Goal: Transaction & Acquisition: Purchase product/service

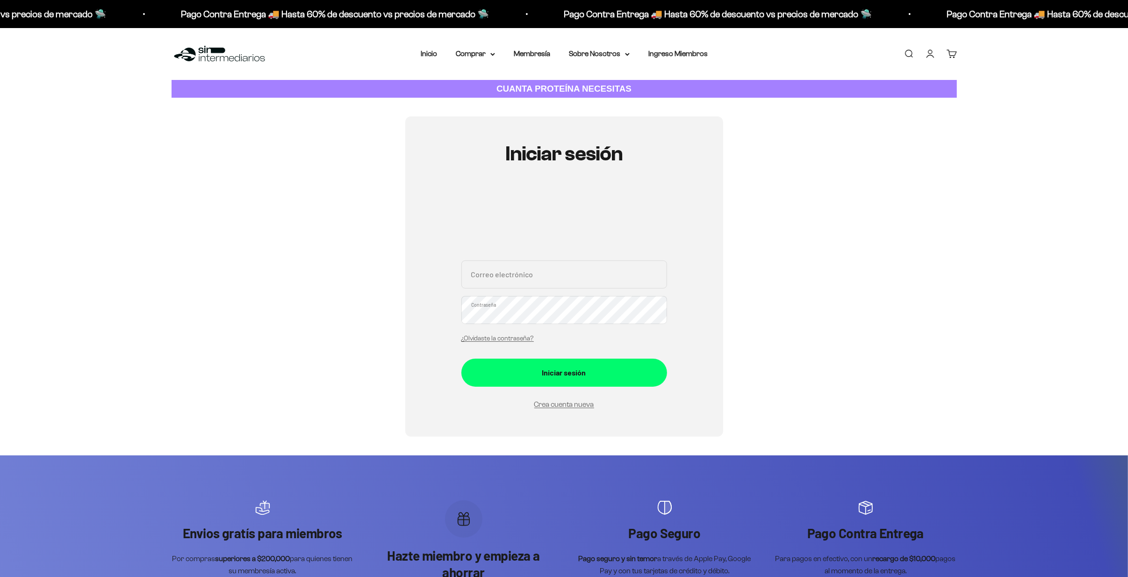
drag, startPoint x: 519, startPoint y: 286, endPoint x: 499, endPoint y: 575, distance: 289.7
click at [519, 286] on input "Correo electrónico" at bounding box center [565, 274] width 206 height 28
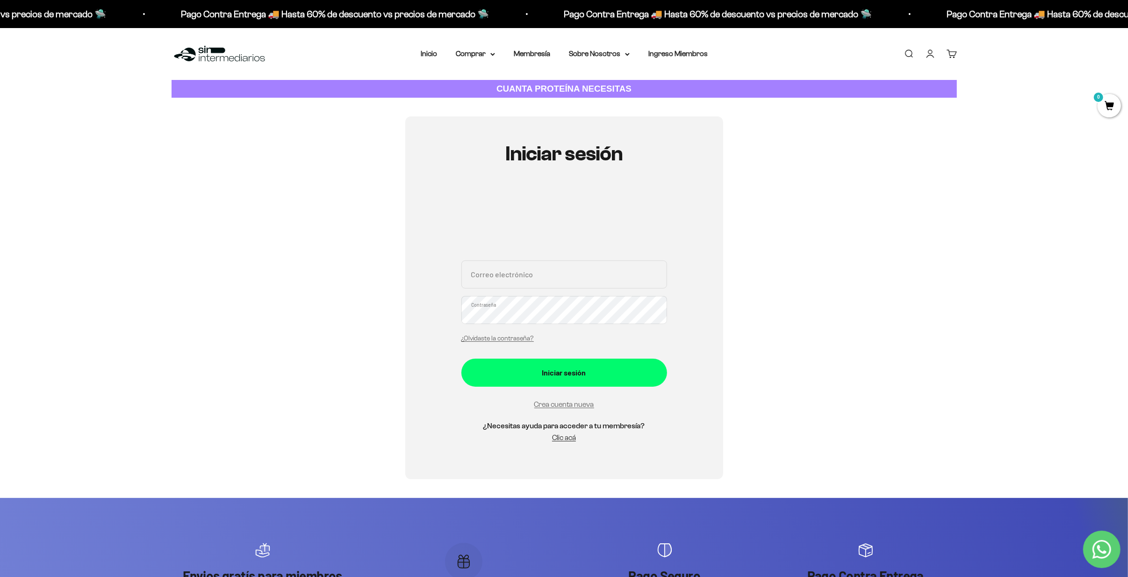
click at [537, 275] on input "Correo electrónico" at bounding box center [565, 274] width 206 height 28
paste input "fernandorc4@hotmail.com"
type input "fernandorc4@hotmail.com"
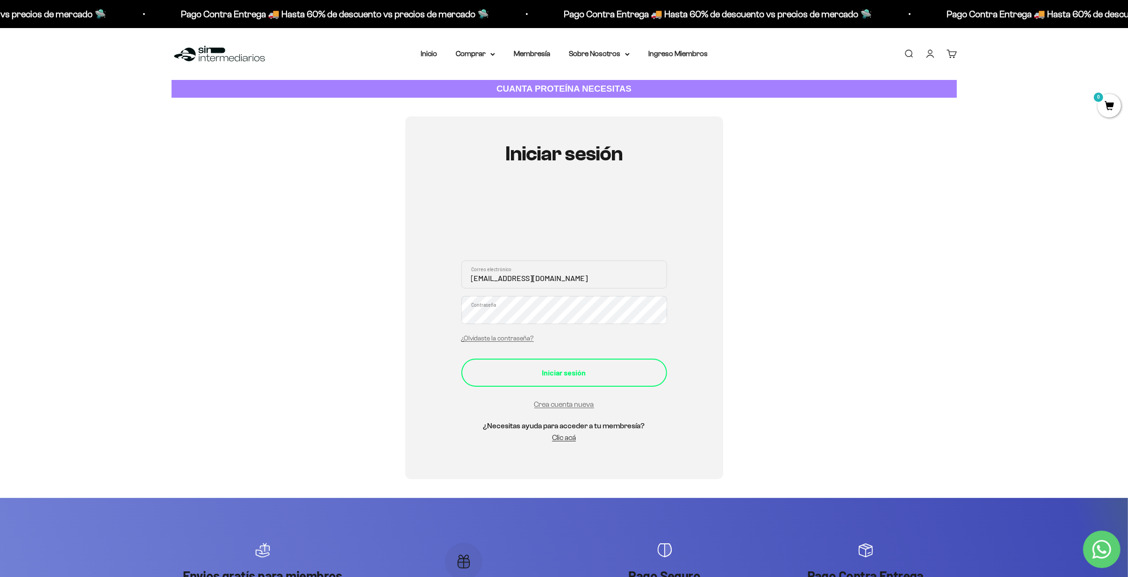
click at [568, 371] on div "Iniciar sesión" at bounding box center [564, 373] width 168 height 12
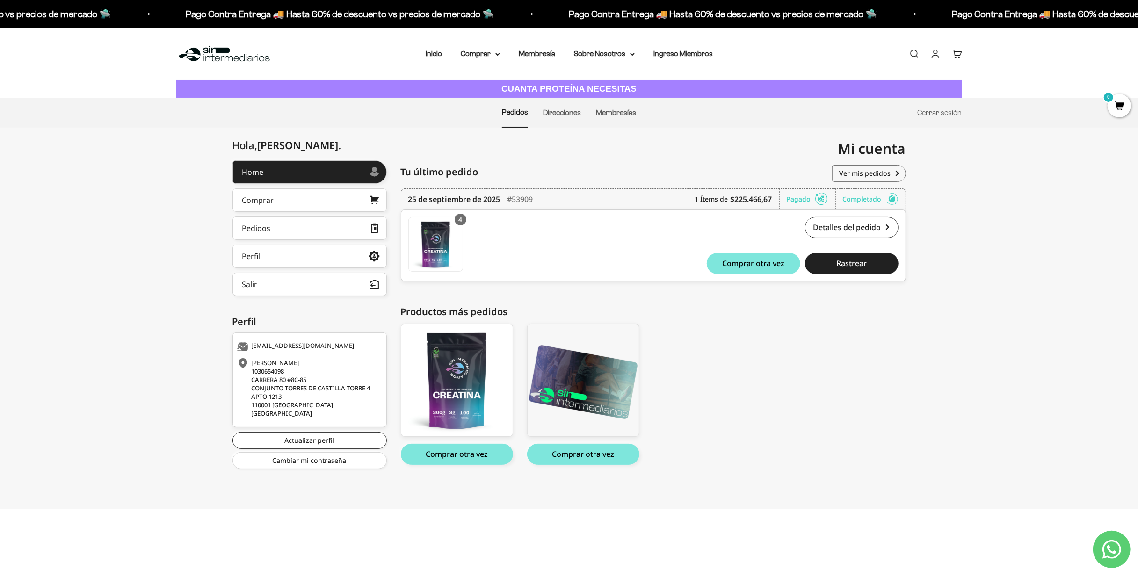
click at [916, 53] on link "Buscar" at bounding box center [914, 54] width 10 height 10
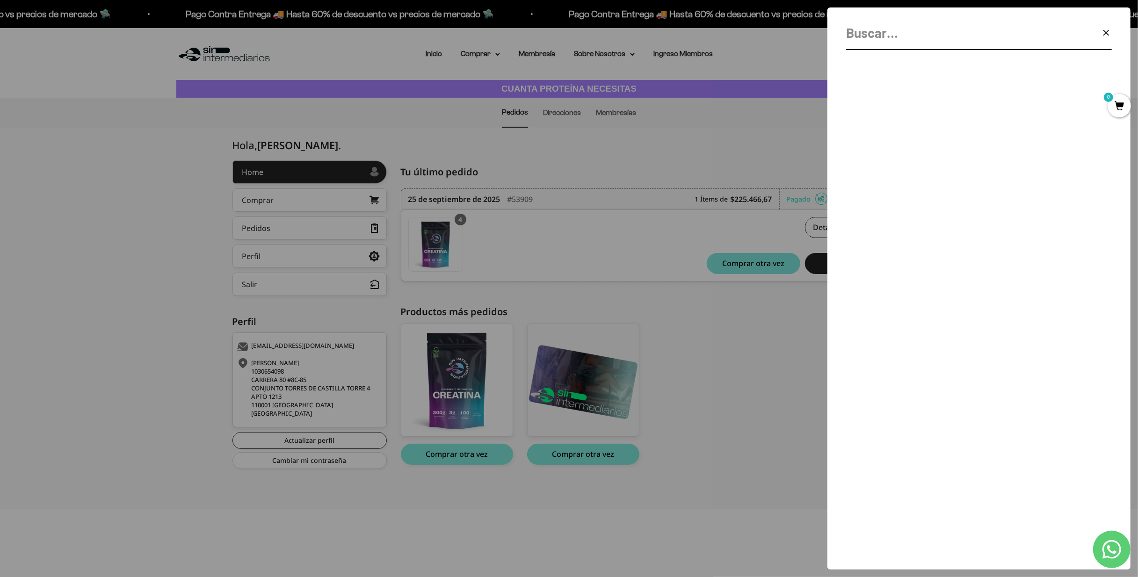
click at [1101, 28] on icon "button" at bounding box center [1105, 32] width 11 height 11
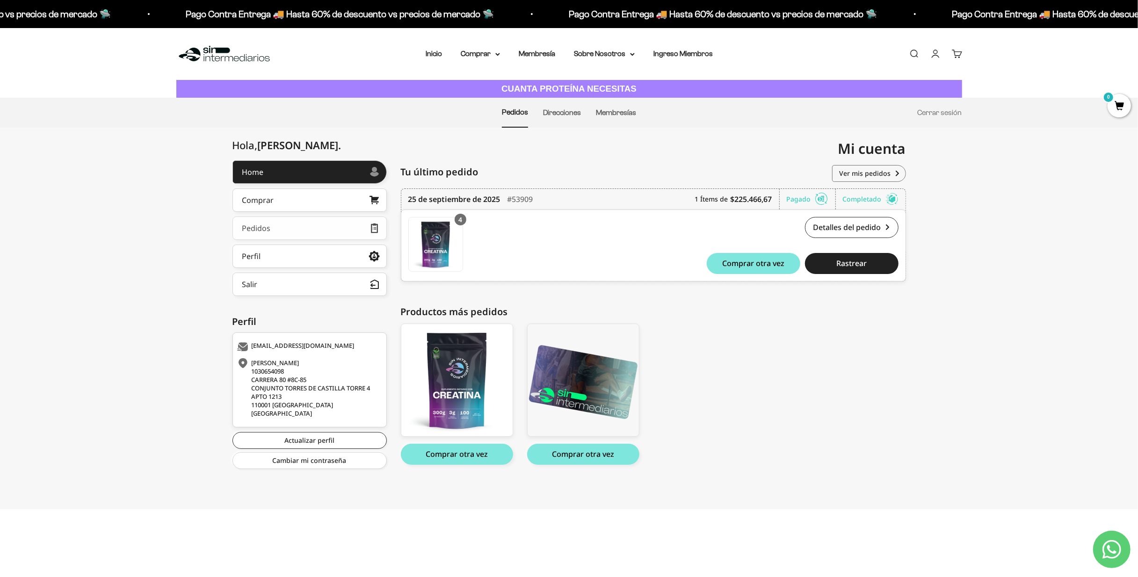
click at [347, 223] on link "Pedidos" at bounding box center [309, 228] width 154 height 23
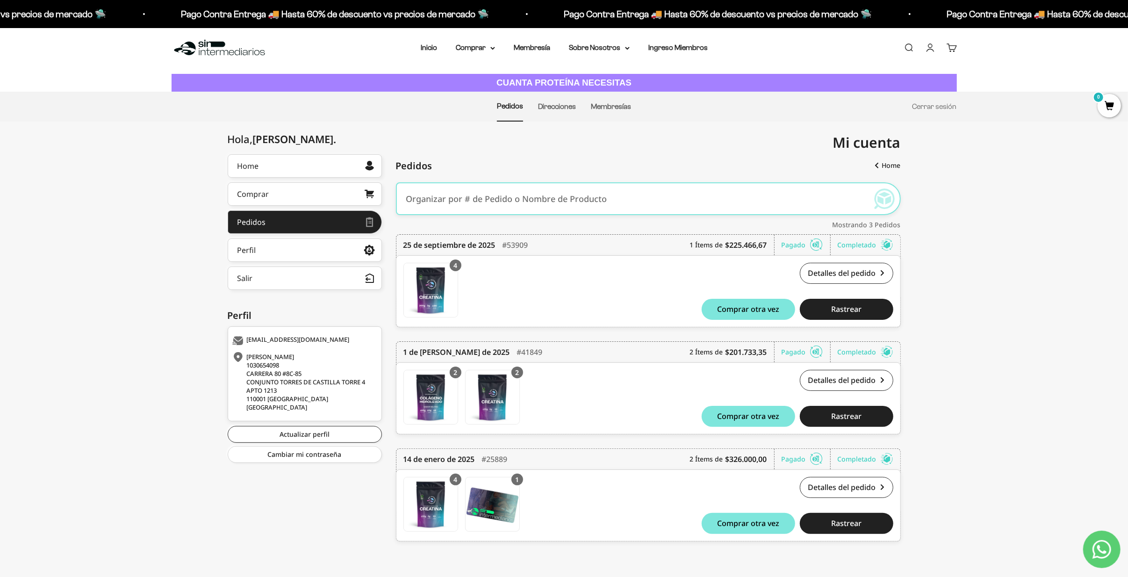
scroll to position [8, 0]
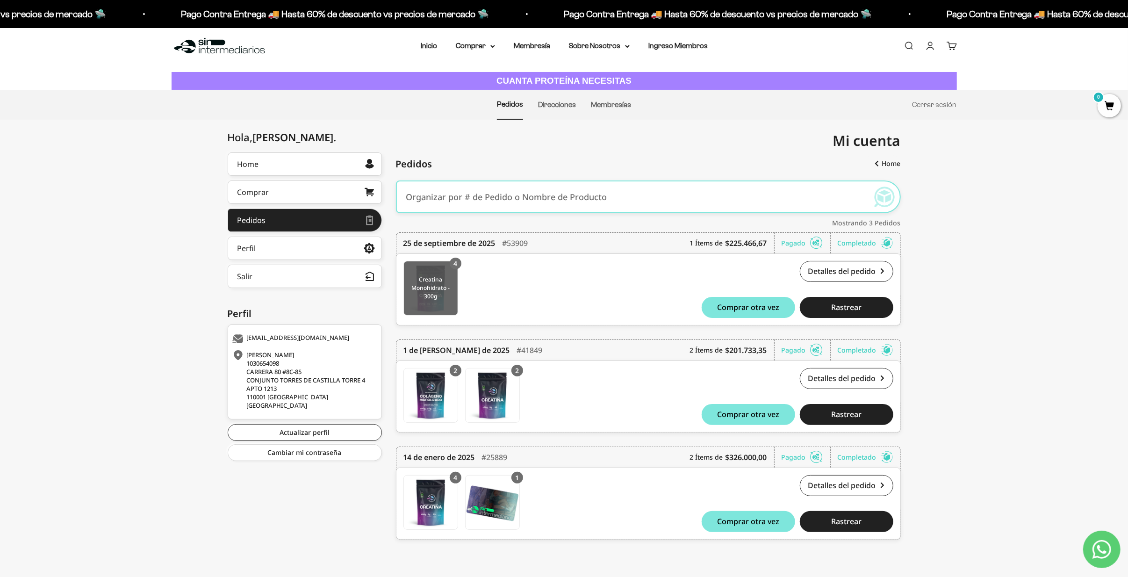
click at [417, 290] on img at bounding box center [431, 288] width 54 height 54
click at [283, 189] on link "Comprar" at bounding box center [305, 192] width 154 height 23
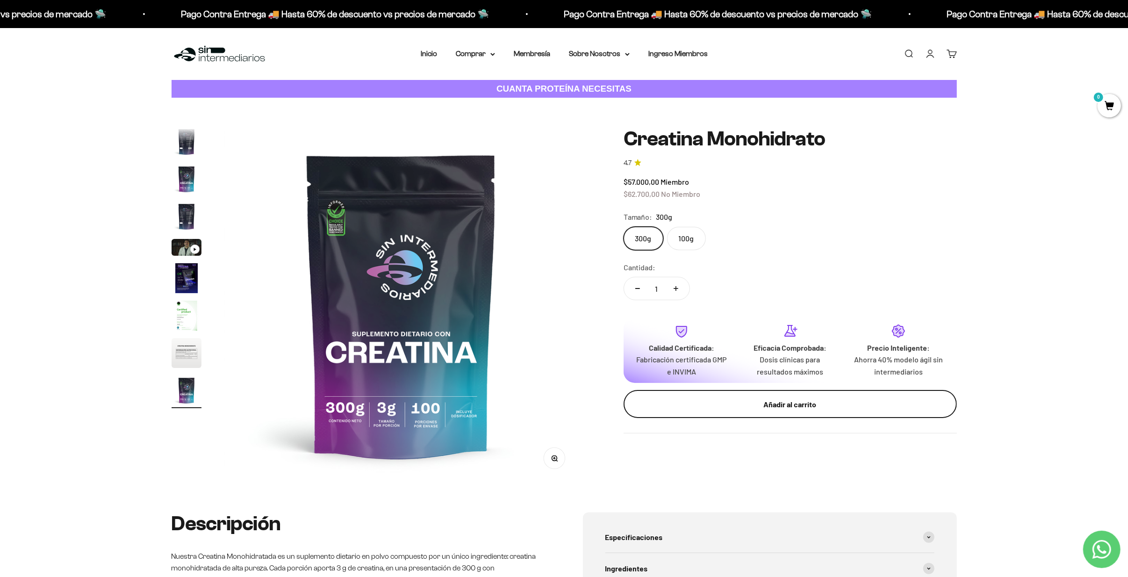
click at [759, 414] on button "Añadir al carrito" at bounding box center [790, 404] width 333 height 28
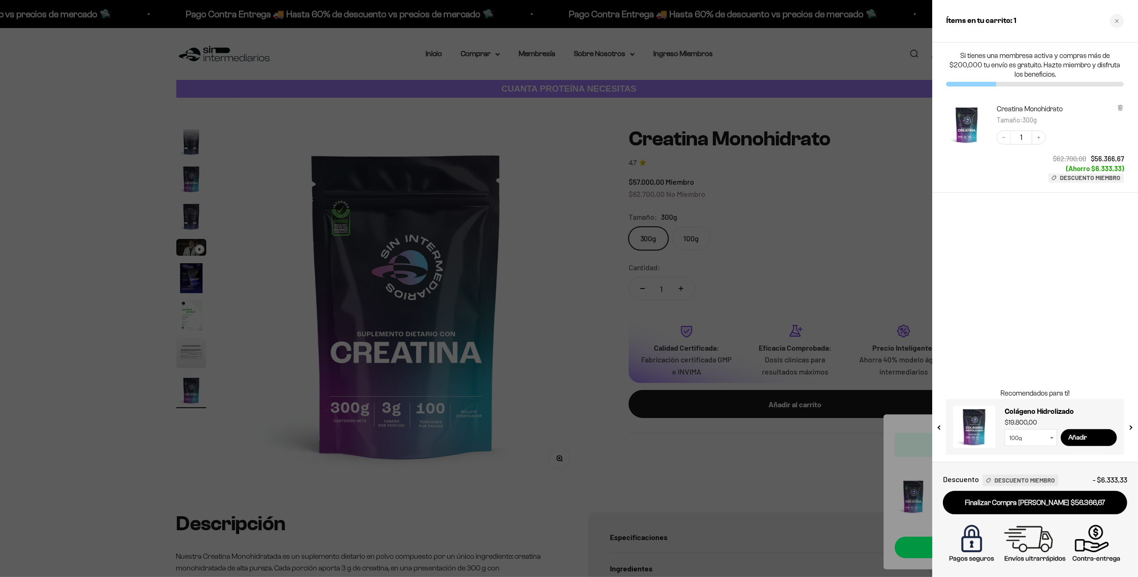
click at [884, 237] on div at bounding box center [569, 288] width 1138 height 577
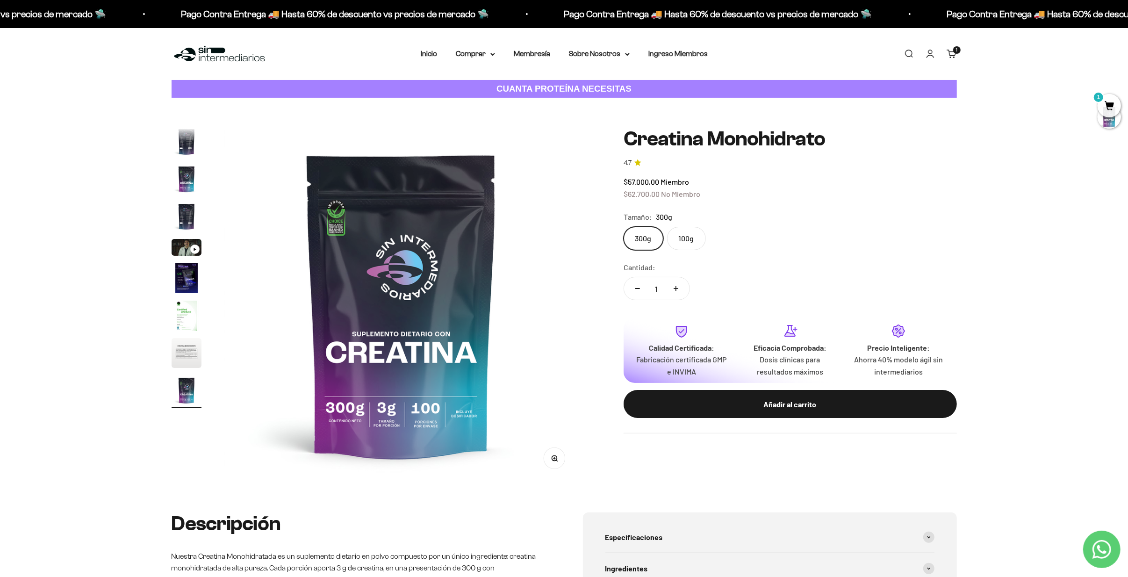
click at [909, 59] on link "Buscar" at bounding box center [909, 54] width 10 height 10
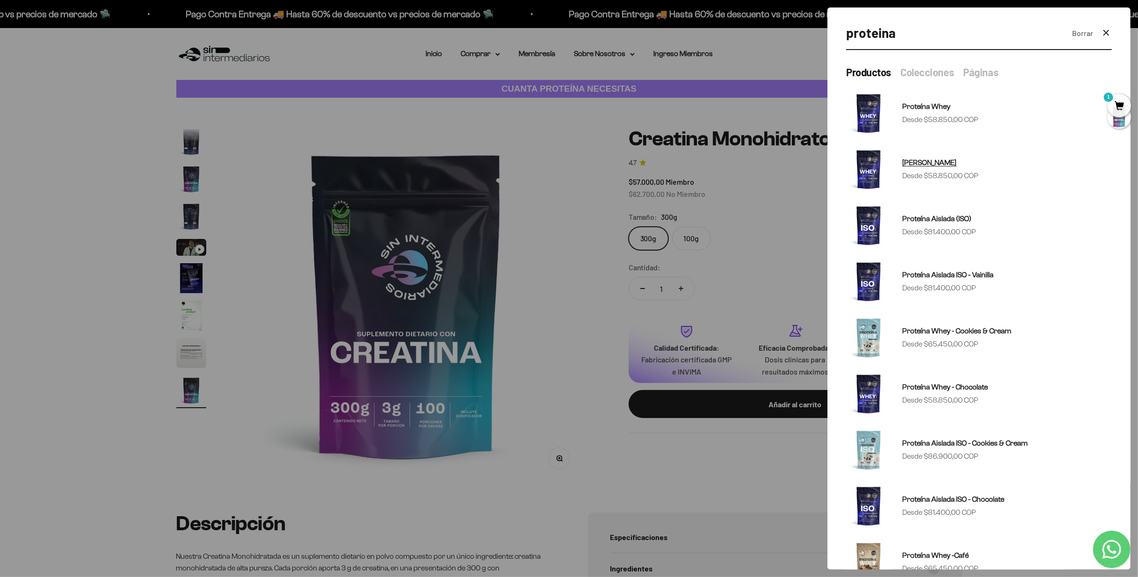
type input "proteina"
click at [872, 166] on img at bounding box center [868, 169] width 45 height 45
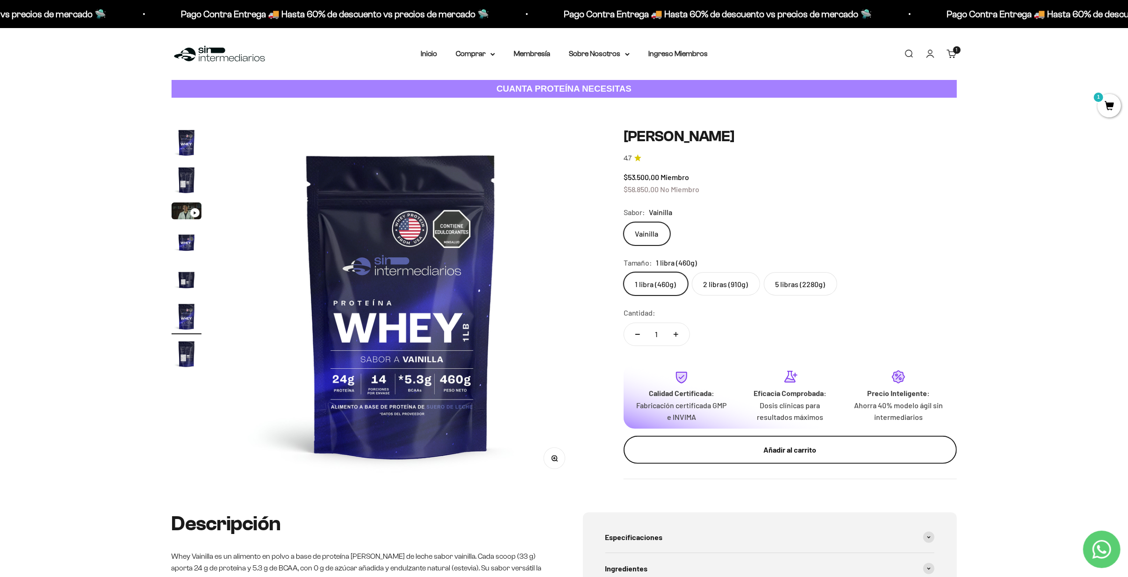
click at [760, 446] on div "Añadir al carrito" at bounding box center [791, 450] width 296 height 12
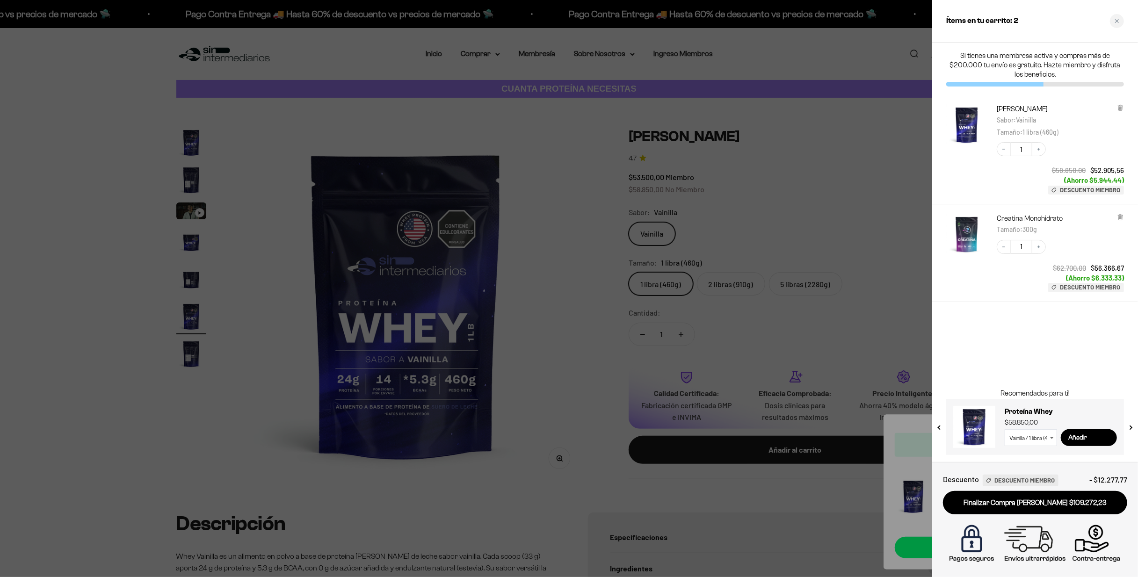
click at [871, 69] on div at bounding box center [569, 288] width 1138 height 577
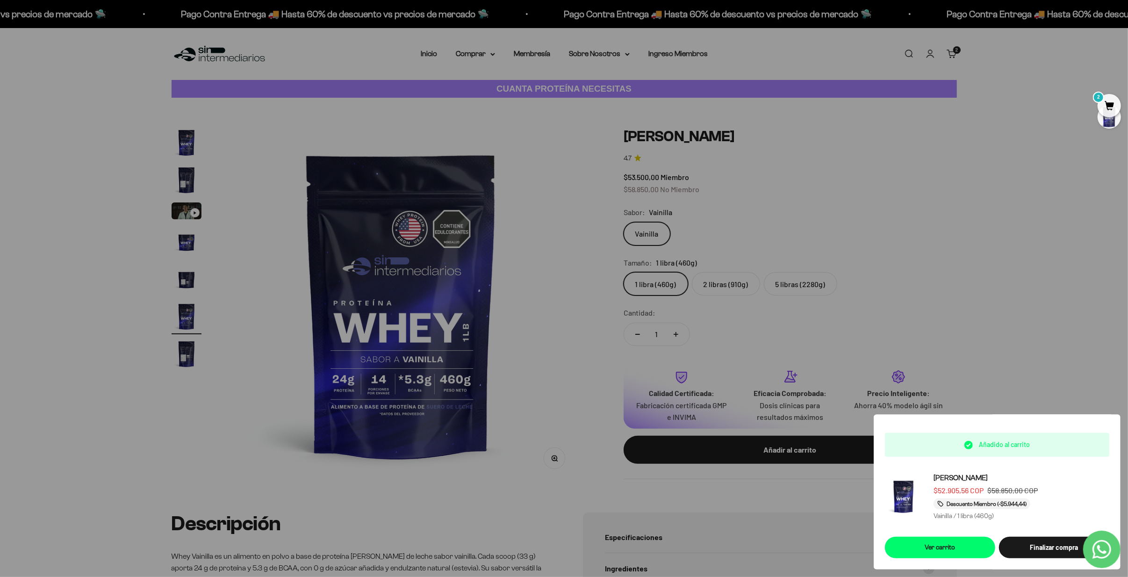
click at [910, 49] on link "Buscar" at bounding box center [909, 54] width 10 height 10
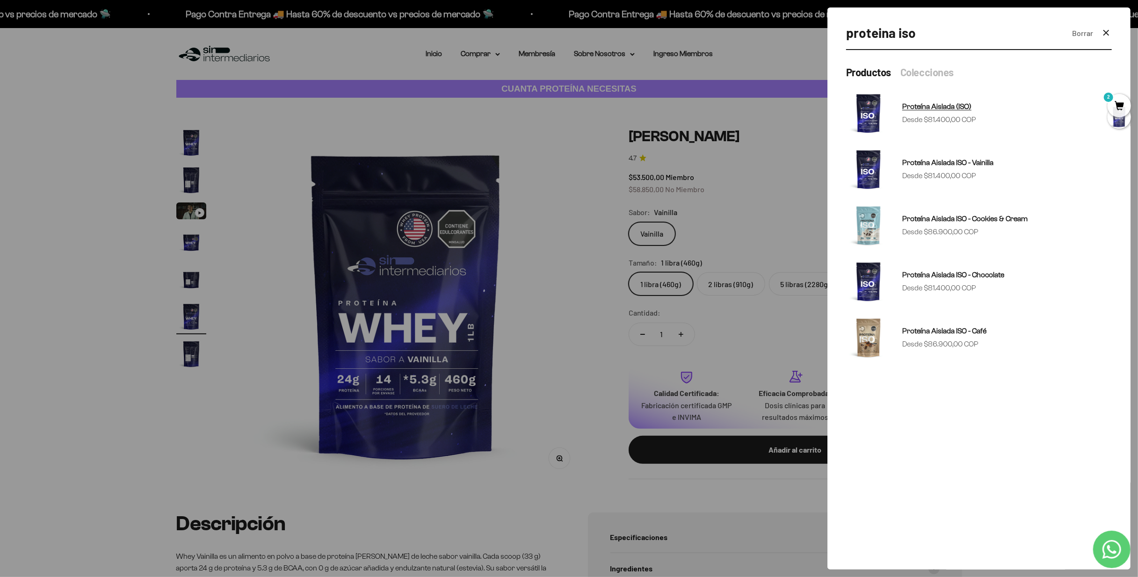
type input "proteina iso"
click at [998, 117] on link "Proteína Aislada (ISO) Precio de oferta Desde $81.400,00 COP" at bounding box center [979, 113] width 266 height 45
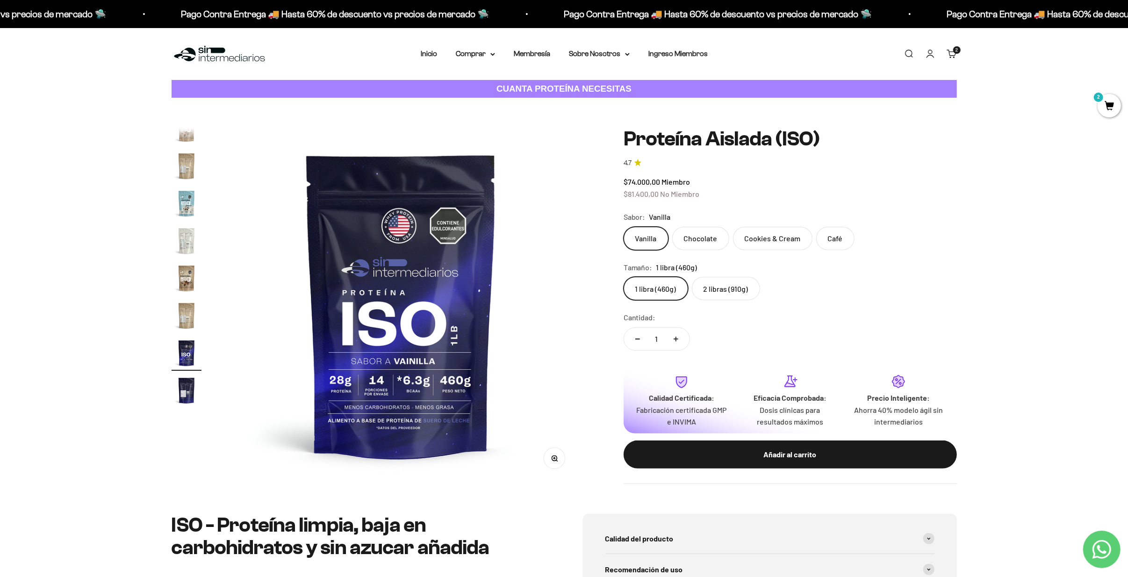
click at [698, 242] on label "Chocolate" at bounding box center [701, 238] width 57 height 23
click at [624, 227] on input "Chocolate" at bounding box center [623, 226] width 0 height 0
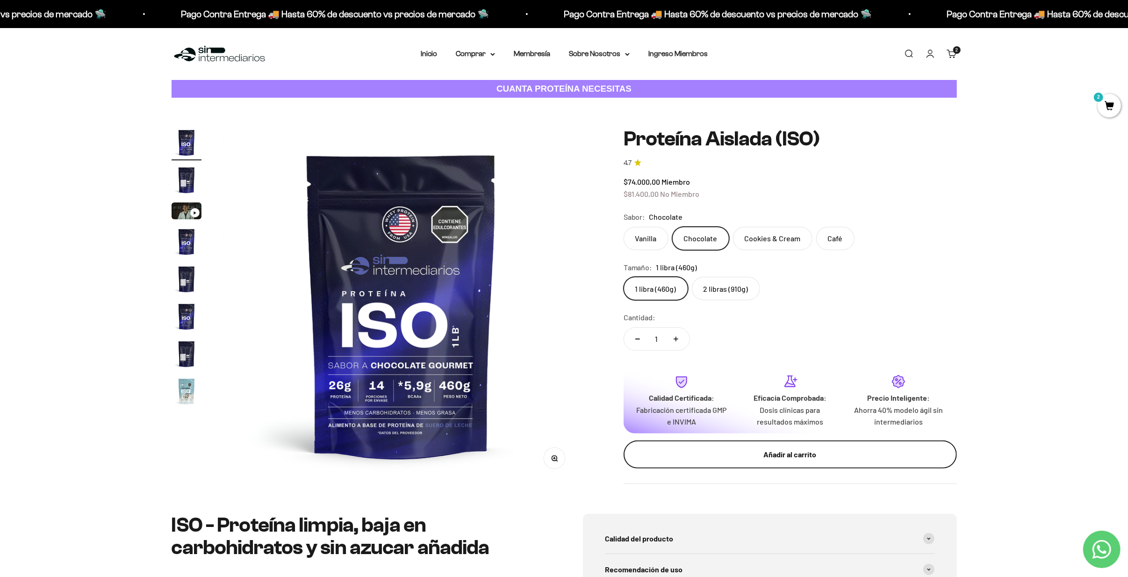
click at [788, 457] on div "Añadir al carrito" at bounding box center [791, 454] width 296 height 12
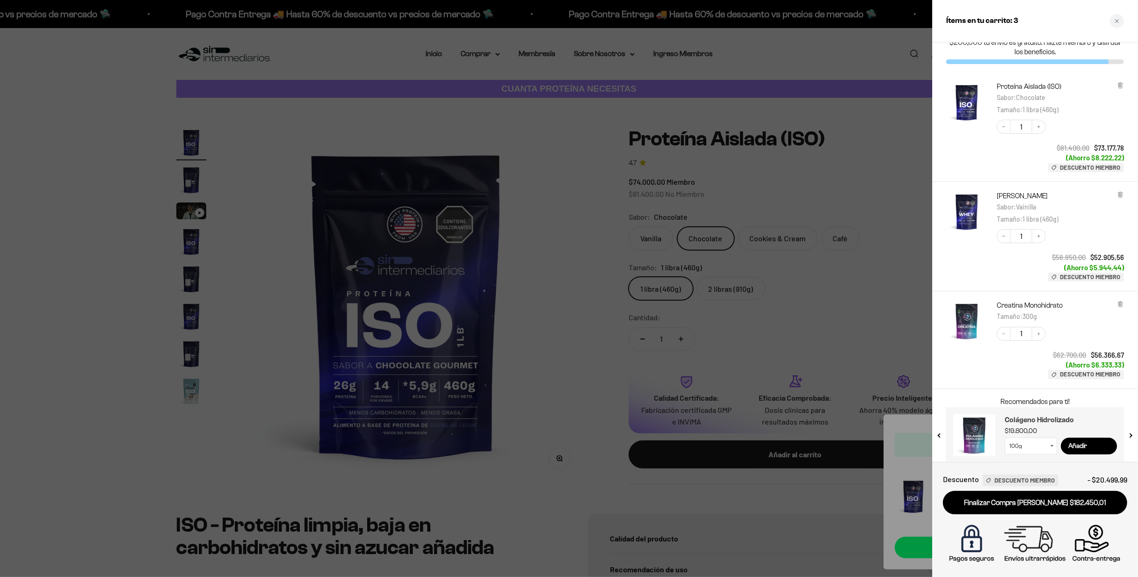
scroll to position [32, 0]
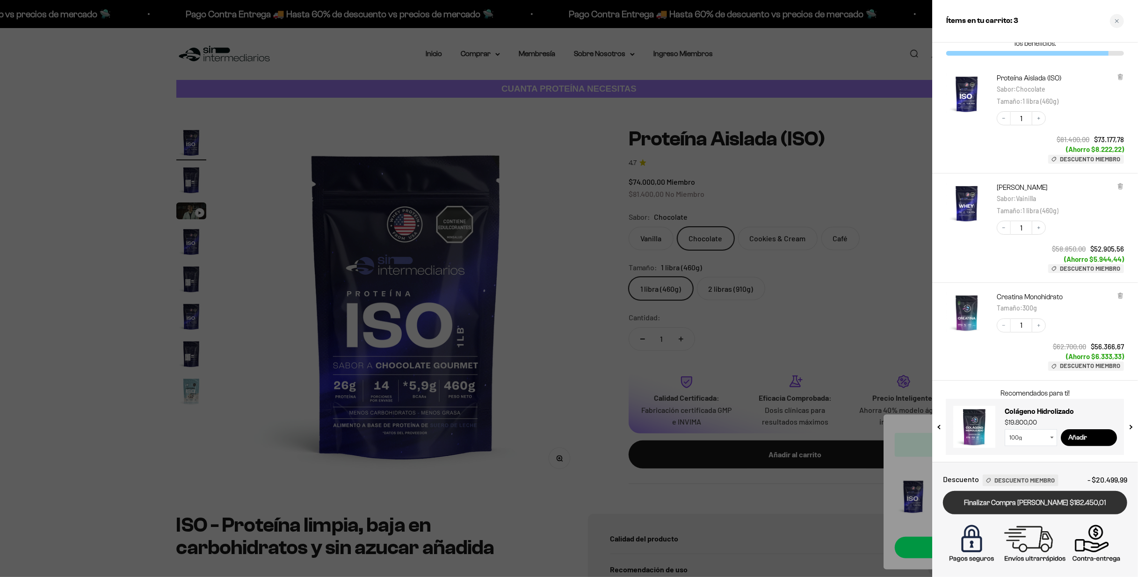
click at [1042, 507] on link "Finalizar Compra [PERSON_NAME] $182.450,01" at bounding box center [1035, 503] width 184 height 24
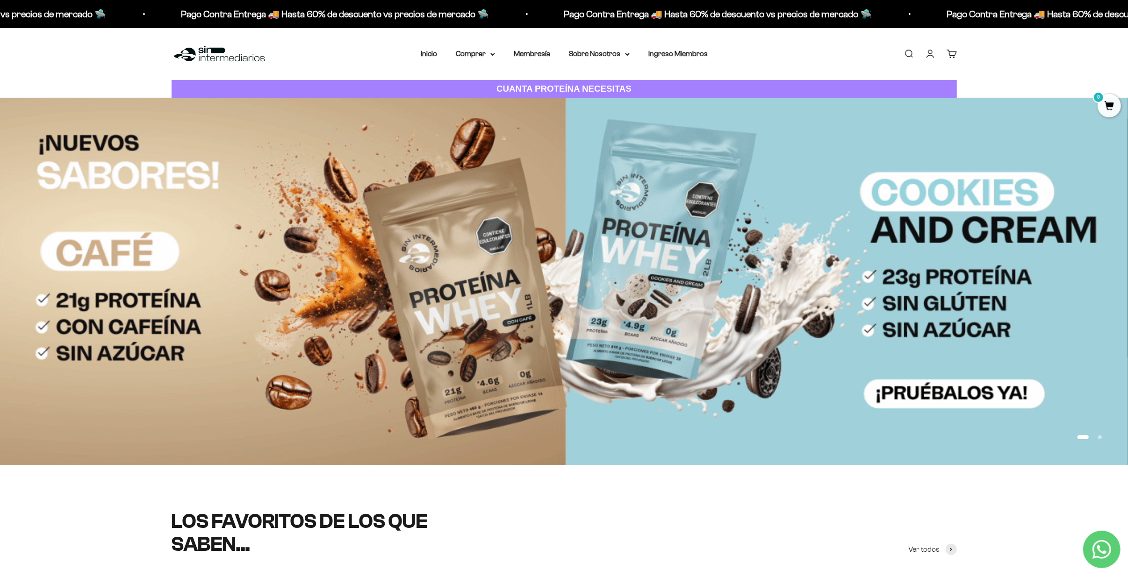
click at [941, 52] on ul "Buscar Cuenta Carrito 0" at bounding box center [930, 54] width 53 height 10
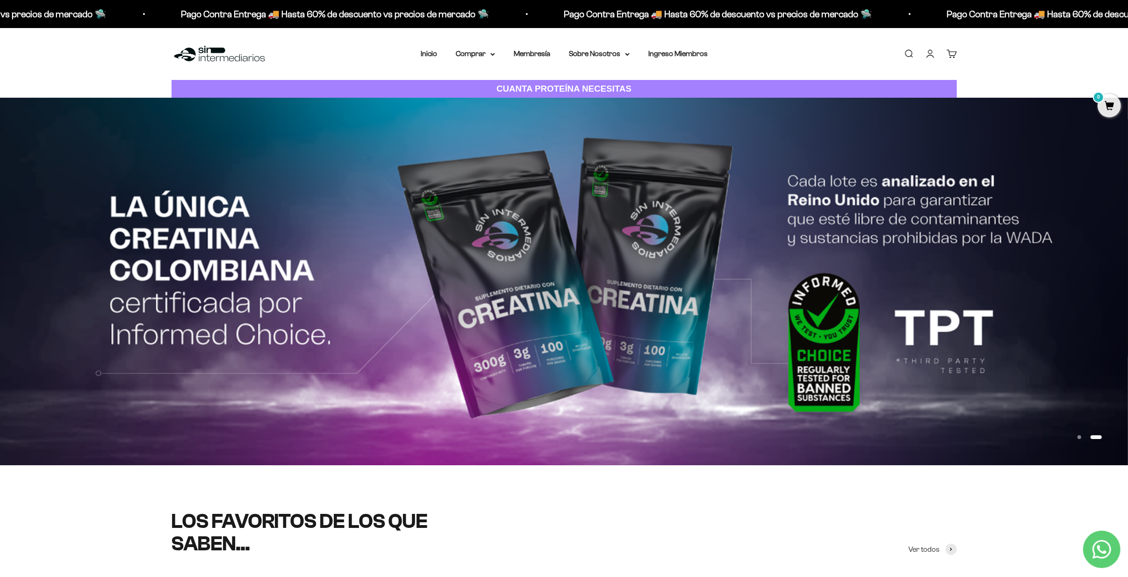
click at [933, 52] on link "Cuenta" at bounding box center [931, 54] width 10 height 10
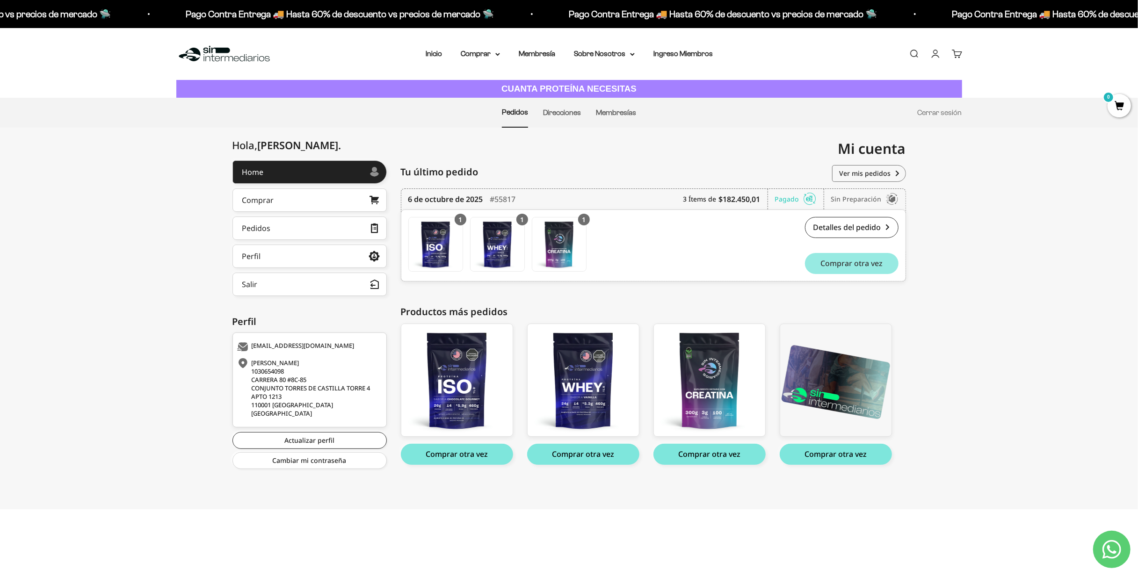
click at [856, 263] on span "Comprar otra vez" at bounding box center [851, 263] width 62 height 7
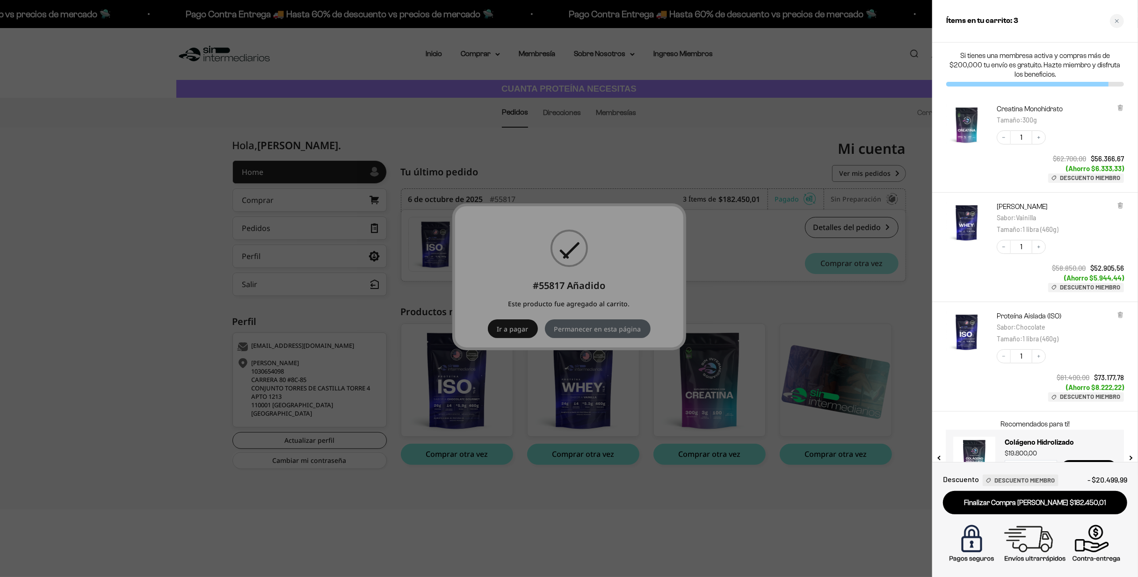
click at [768, 339] on div at bounding box center [569, 288] width 1138 height 577
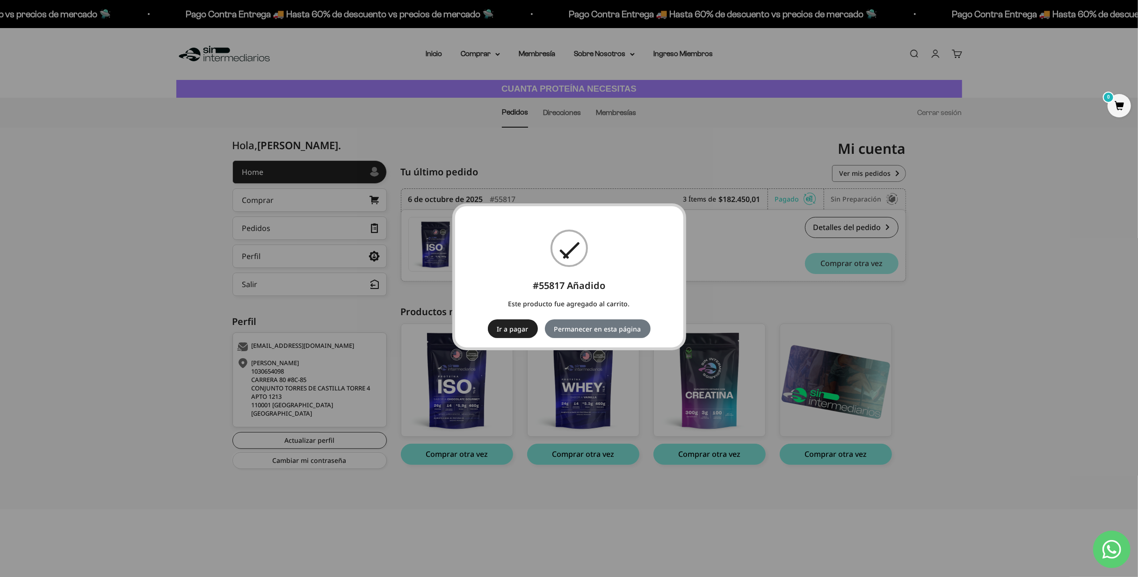
drag, startPoint x: 1099, startPoint y: 164, endPoint x: 1104, endPoint y: 112, distance: 51.7
click at [1099, 163] on div "× #55817 Añadido Este producto fue agregado al carrito. Ir a pagar No Permanece…" at bounding box center [569, 288] width 1138 height 577
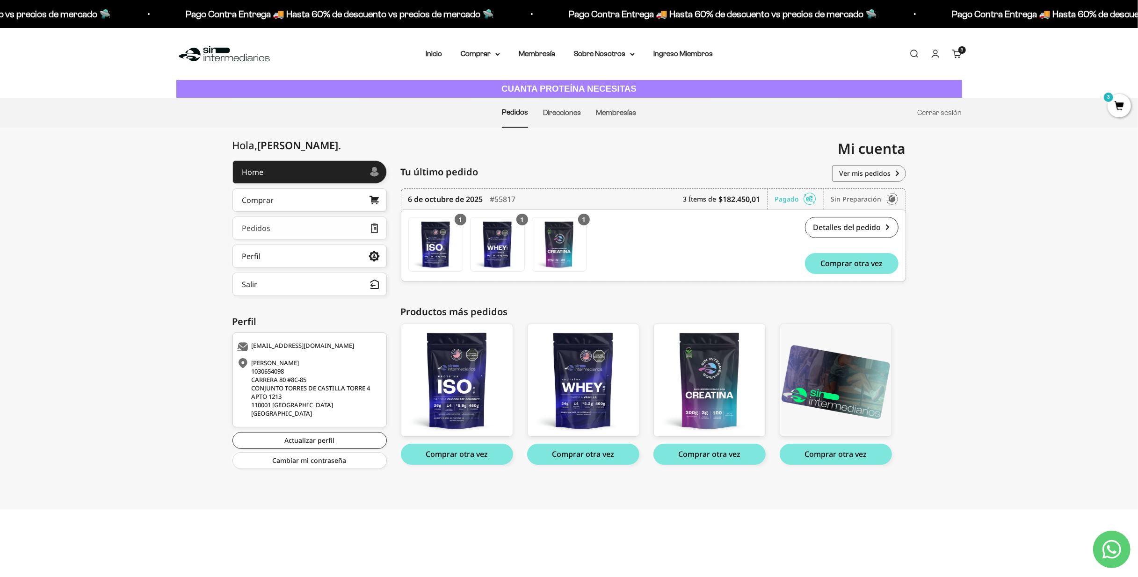
click at [289, 226] on link "Pedidos" at bounding box center [309, 228] width 154 height 23
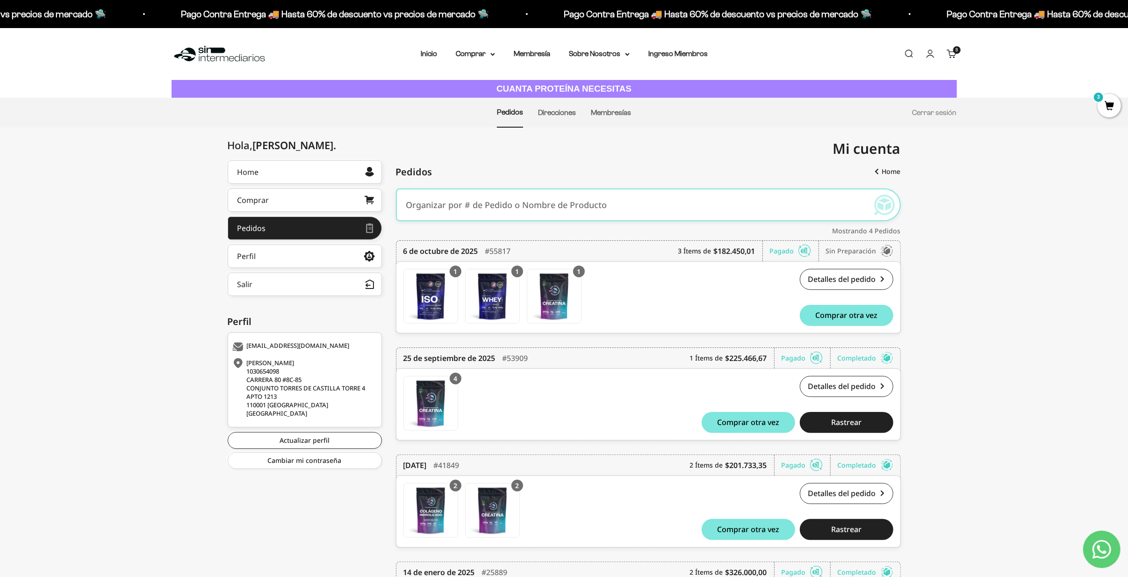
click at [294, 399] on div "[PERSON_NAME] 1030654098 [STREET_ADDRESS][PERSON_NAME]" at bounding box center [304, 388] width 142 height 59
click at [951, 55] on link "Carrito 3 artículos 3" at bounding box center [952, 54] width 10 height 10
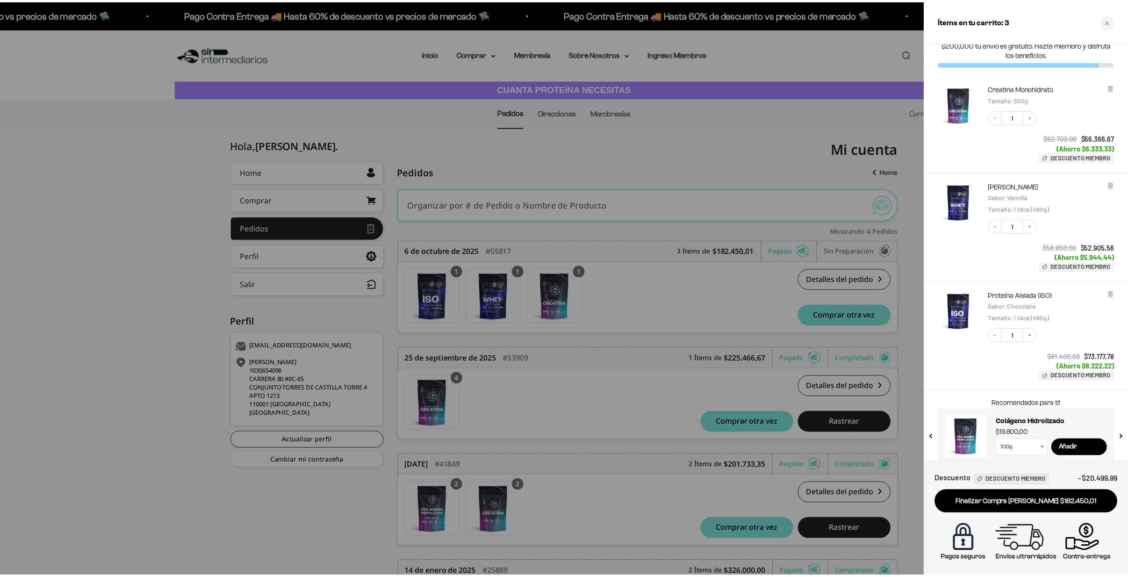
scroll to position [32, 0]
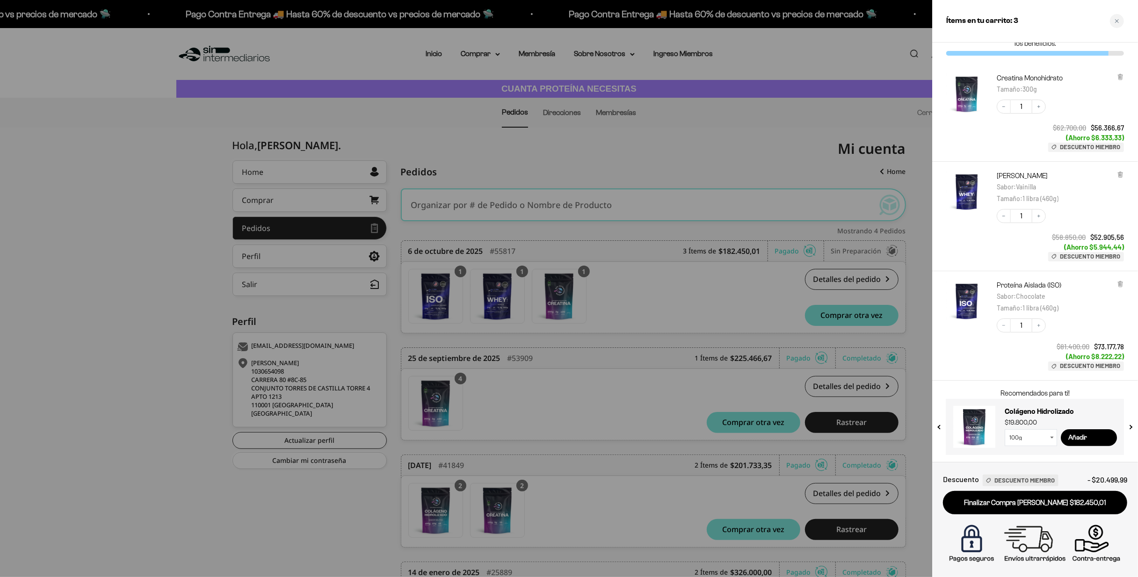
click at [689, 178] on div at bounding box center [569, 288] width 1138 height 577
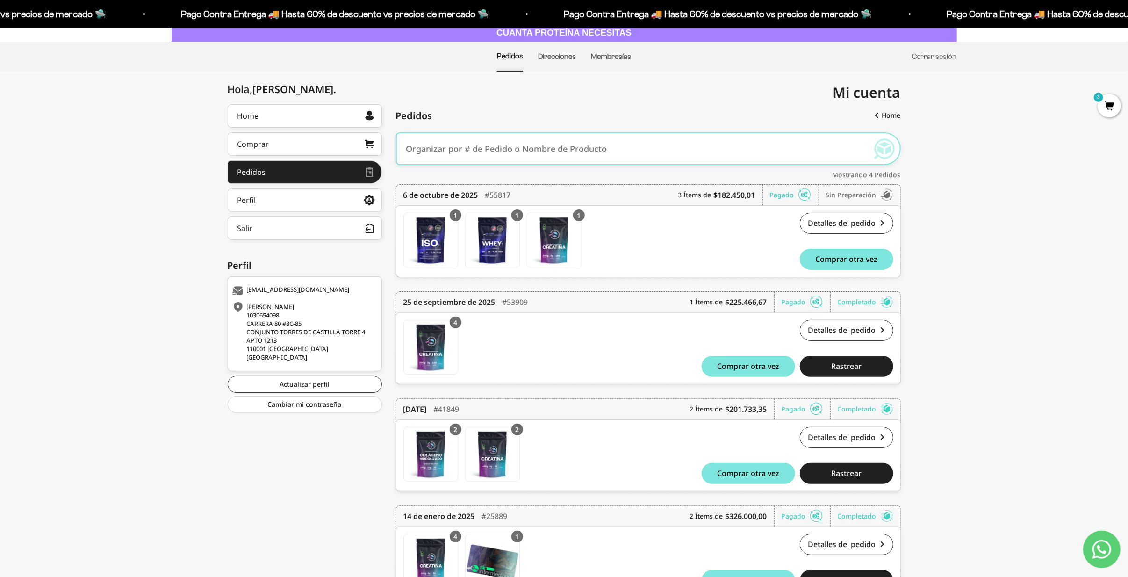
scroll to position [0, 0]
